Goal: Find specific page/section: Find specific page/section

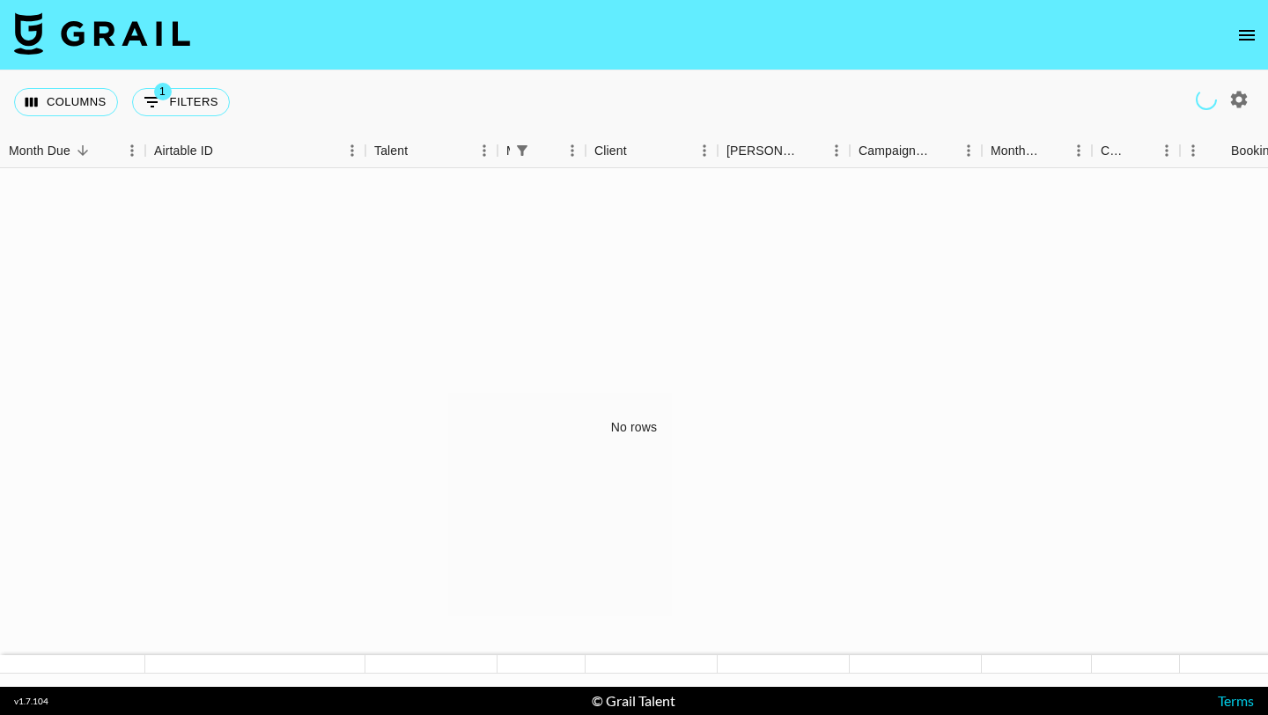
click at [1245, 102] on icon "button" at bounding box center [1239, 99] width 17 height 17
select select "[DATE]"
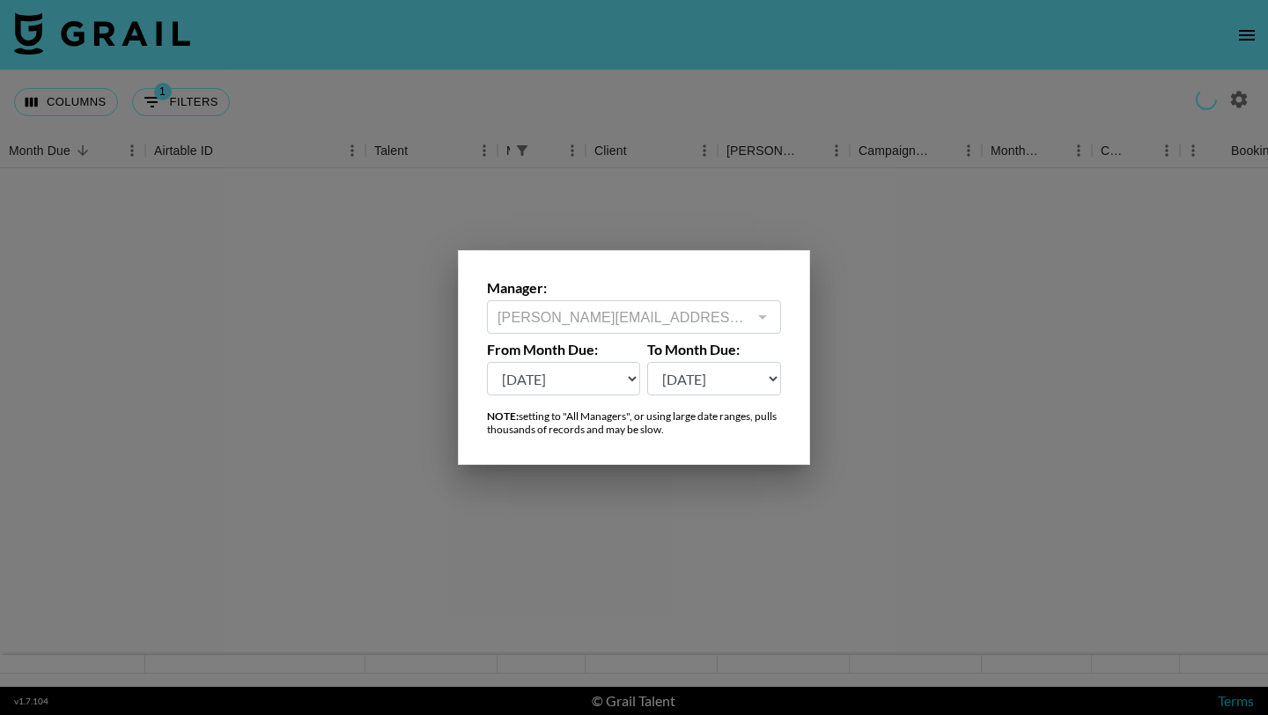
click at [1245, 102] on div at bounding box center [634, 357] width 1268 height 715
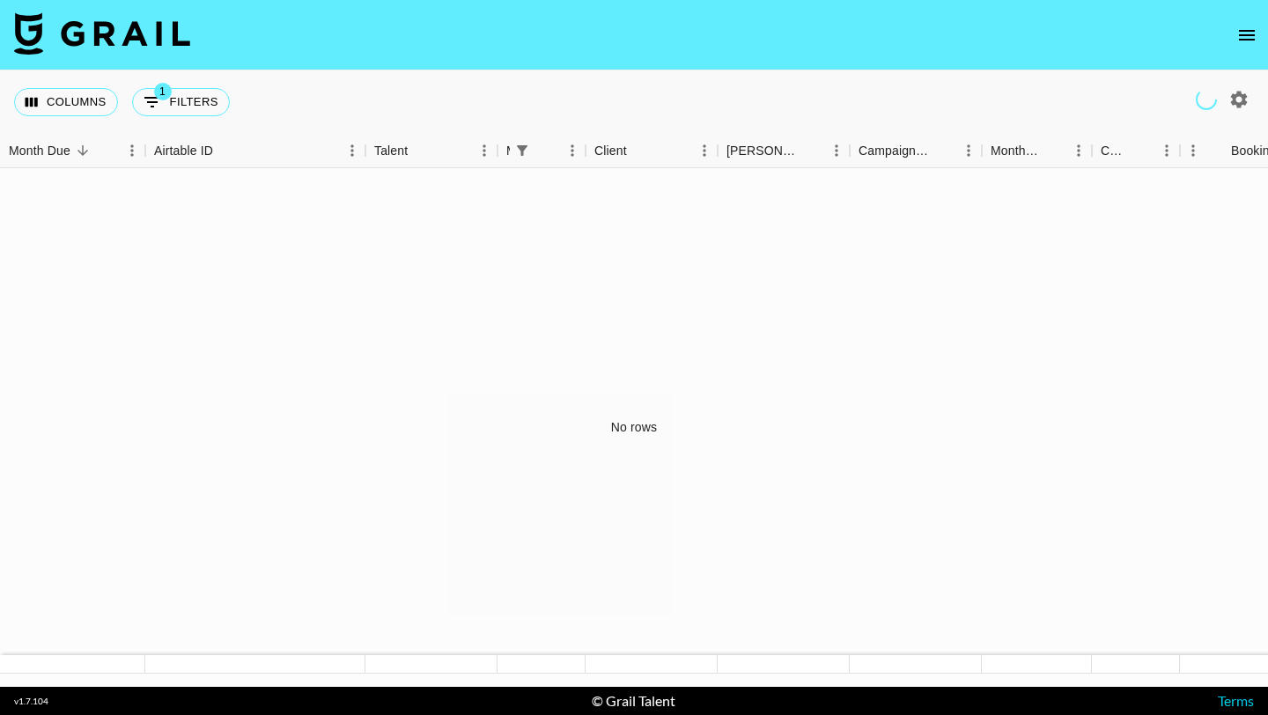
click at [1255, 45] on icon "open drawer" at bounding box center [1247, 35] width 21 height 21
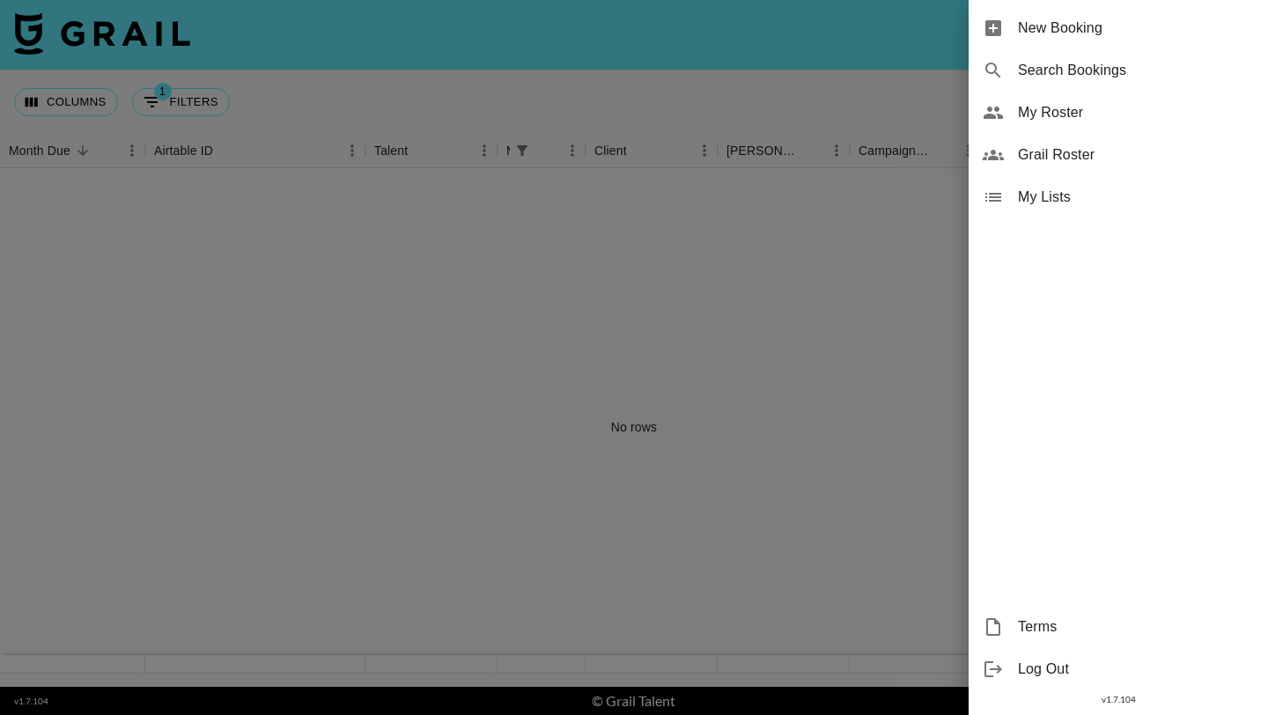
click at [787, 342] on div at bounding box center [634, 357] width 1268 height 715
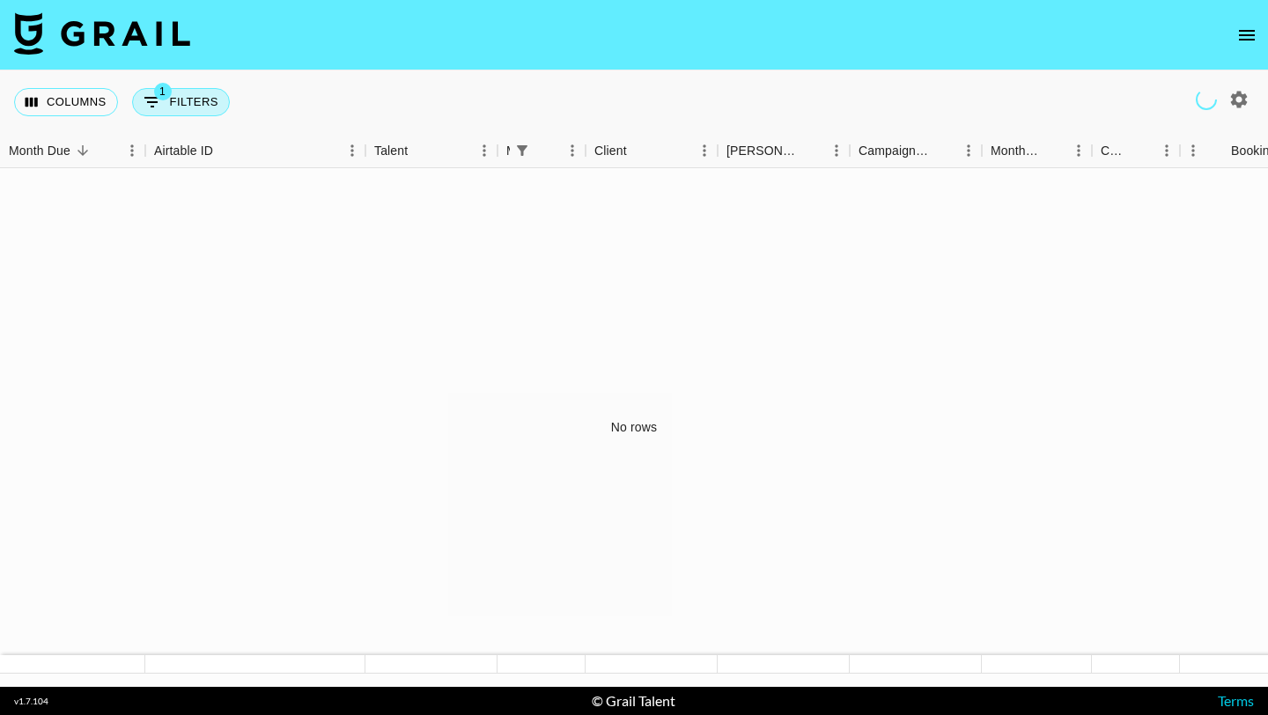
click at [193, 94] on button "1 Filters" at bounding box center [181, 102] width 98 height 28
select select "managerIds"
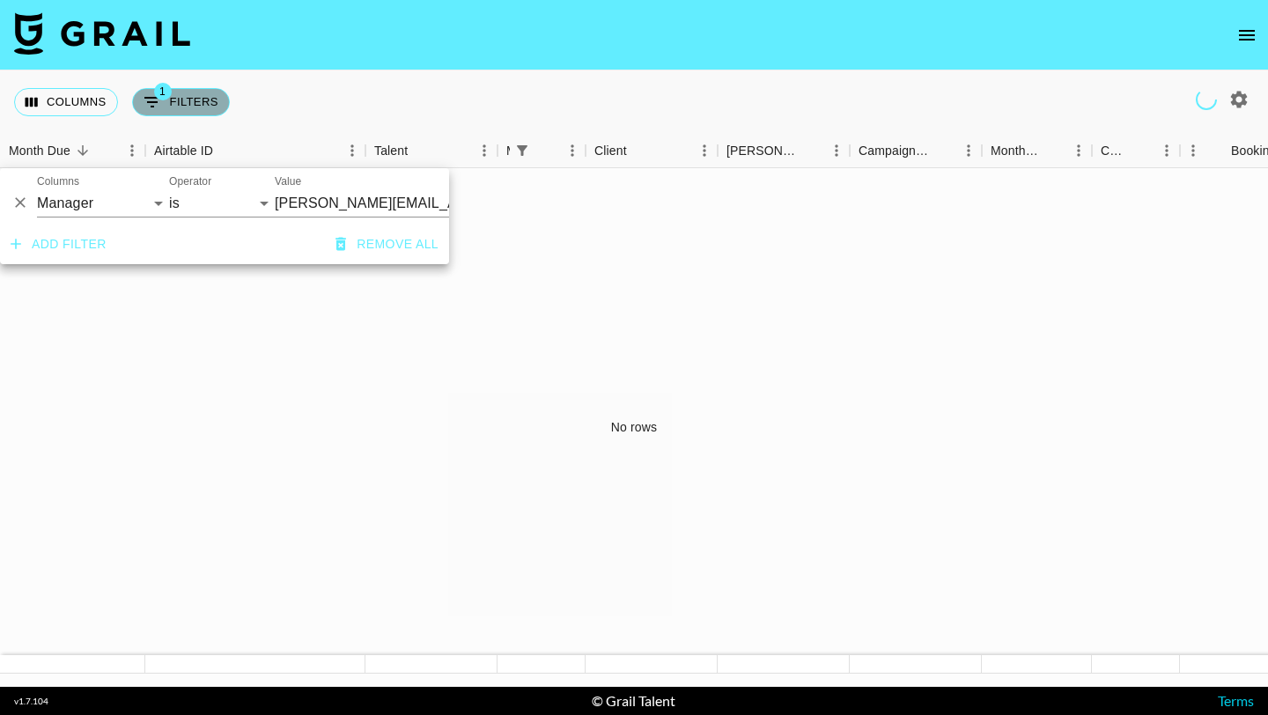
click at [193, 94] on button "1 Filters" at bounding box center [181, 102] width 98 height 28
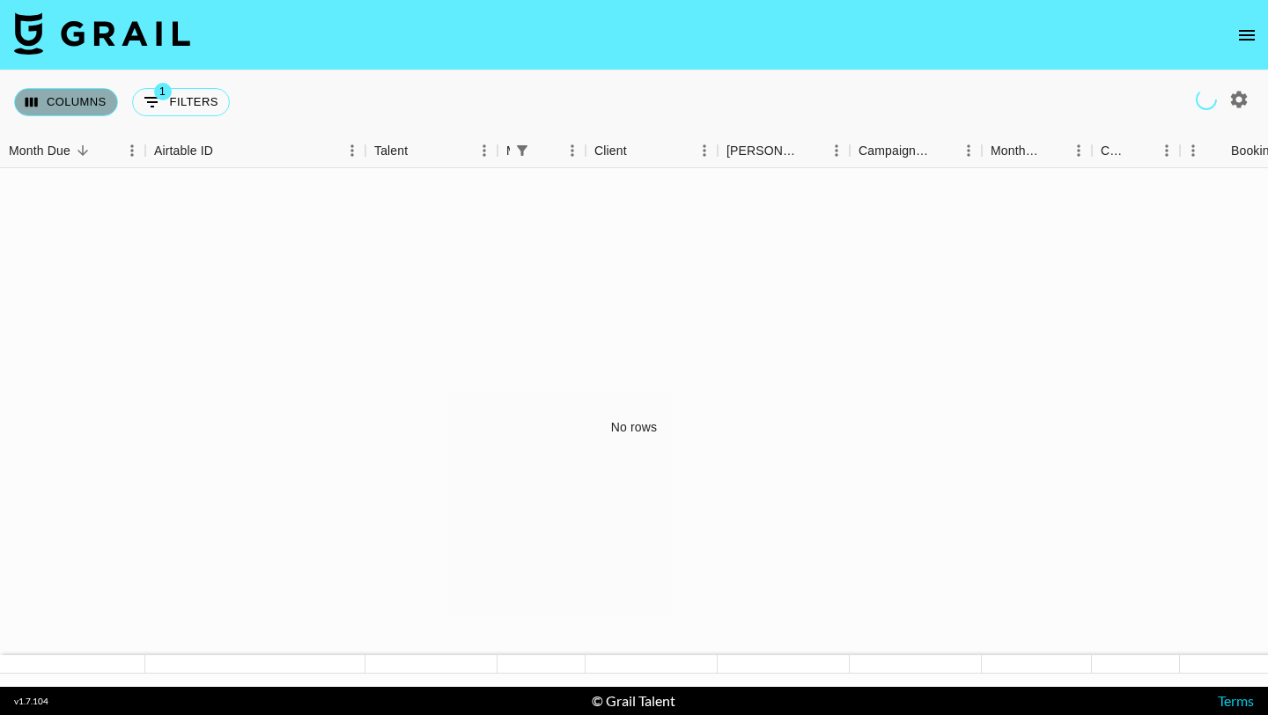
click at [83, 107] on button "Columns" at bounding box center [66, 102] width 104 height 28
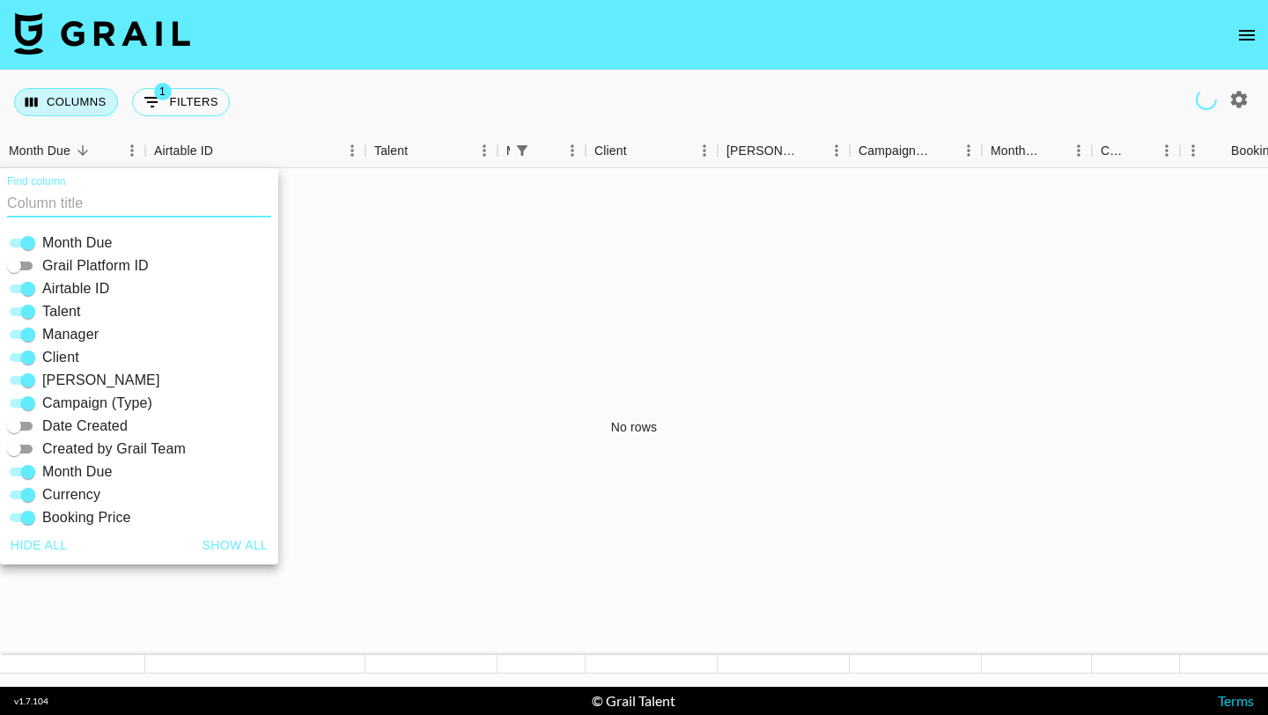
click at [83, 107] on button "Columns" at bounding box center [66, 102] width 104 height 28
